Goal: Task Accomplishment & Management: Manage account settings

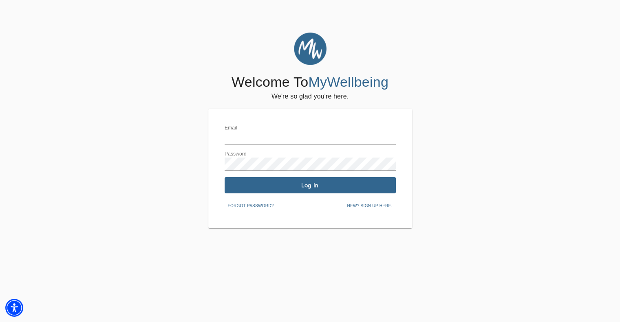
type input "[EMAIL_ADDRESS][DOMAIN_NAME]"
click at [287, 181] on button "Log In" at bounding box center [310, 185] width 171 height 16
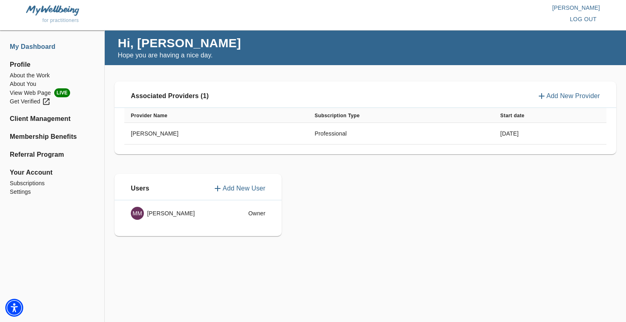
click at [34, 43] on li "My Dashboard" at bounding box center [52, 47] width 85 height 10
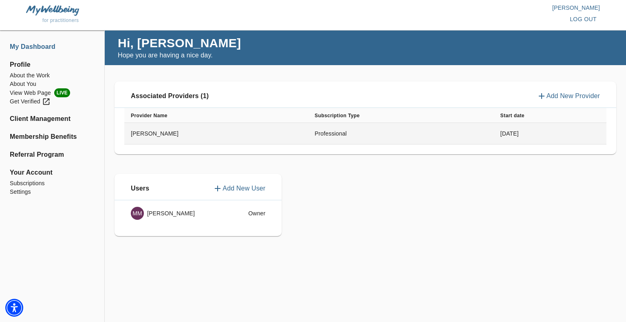
click at [259, 133] on td "[PERSON_NAME]" at bounding box center [216, 134] width 184 height 22
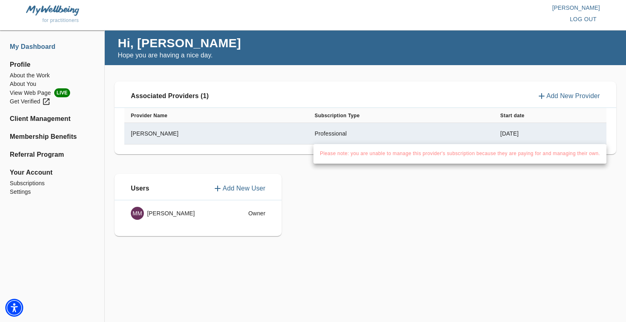
click at [20, 149] on div at bounding box center [313, 161] width 626 height 322
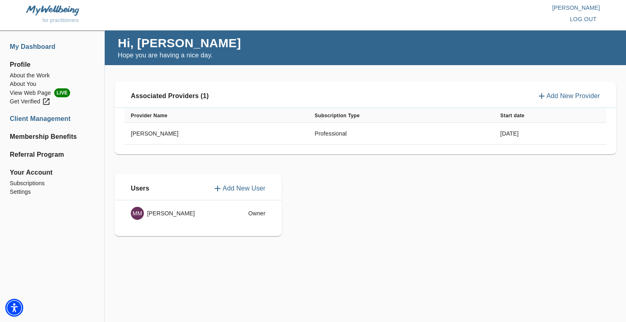
click at [24, 119] on li "Client Management" at bounding box center [52, 119] width 85 height 10
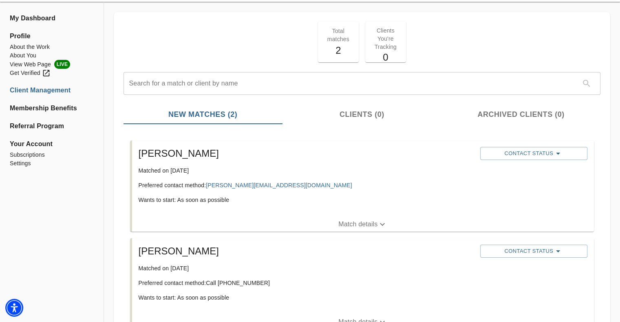
scroll to position [82, 0]
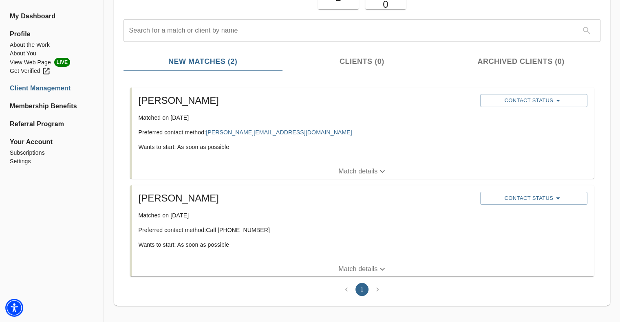
click at [349, 171] on p "Match details" at bounding box center [357, 172] width 39 height 10
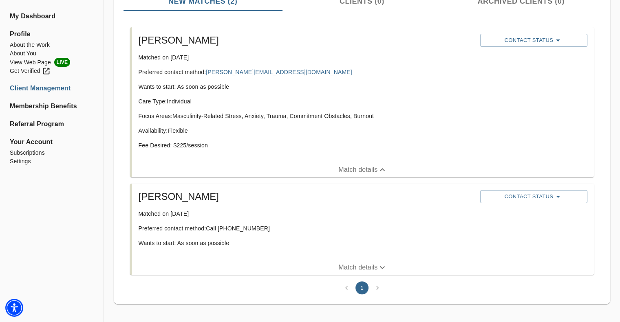
scroll to position [147, 0]
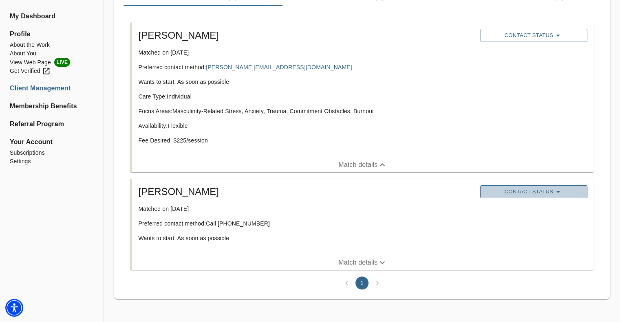
click at [556, 189] on icon "button" at bounding box center [558, 192] width 10 height 10
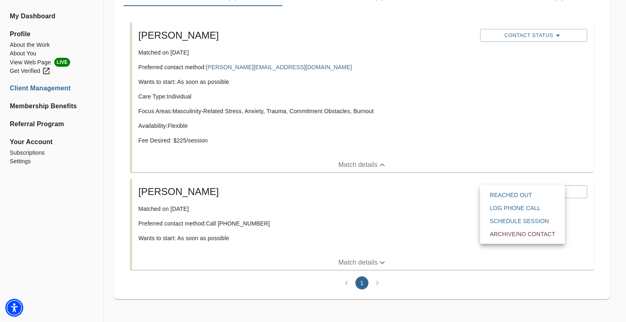
click at [540, 194] on span "Reached Out" at bounding box center [522, 195] width 65 height 8
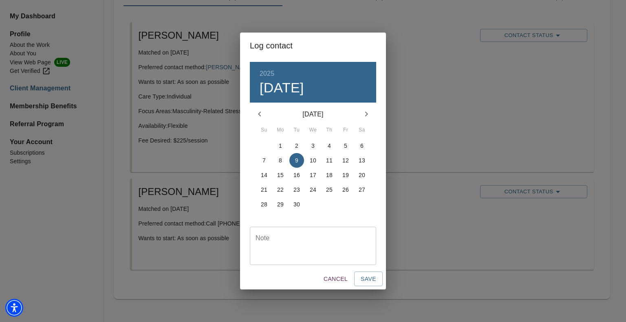
click at [282, 148] on span "1" at bounding box center [280, 146] width 15 height 8
click at [372, 282] on span "Save" at bounding box center [368, 279] width 15 height 10
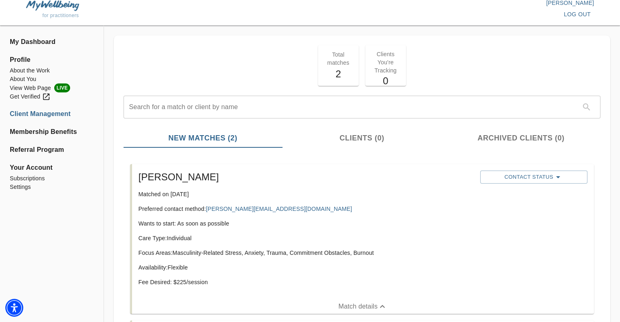
scroll to position [0, 0]
